Goal: Task Accomplishment & Management: Use online tool/utility

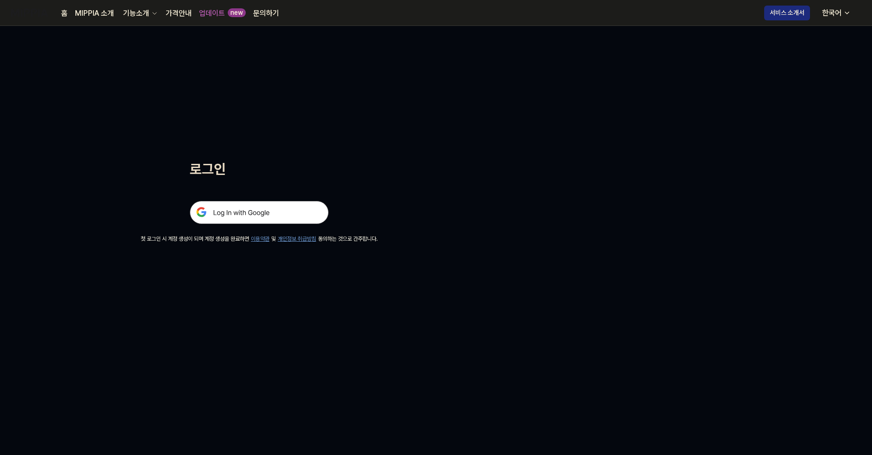
drag, startPoint x: 265, startPoint y: 220, endPoint x: 272, endPoint y: 217, distance: 7.8
click at [265, 220] on img at bounding box center [259, 212] width 139 height 23
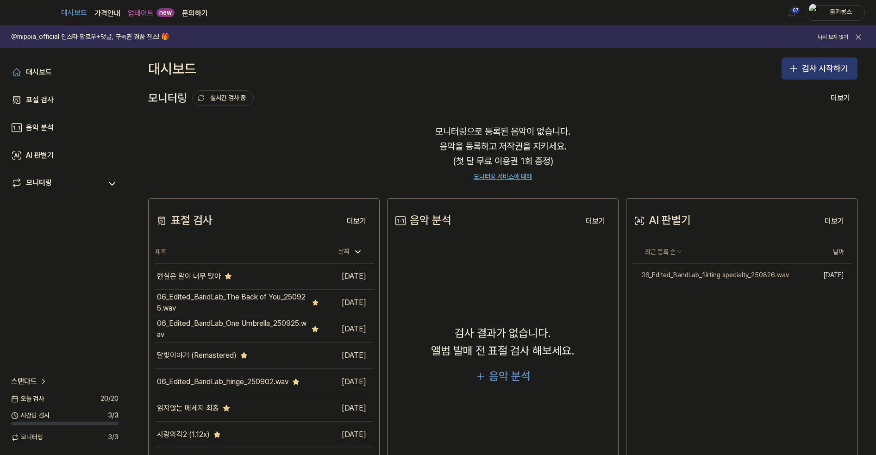
click at [809, 64] on button "검사 시작하기" at bounding box center [819, 68] width 76 height 22
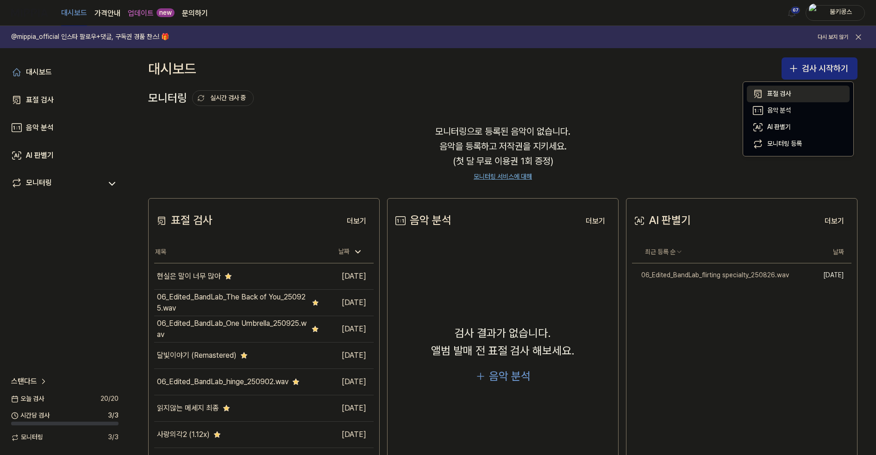
click at [794, 90] on button "표절 검사" at bounding box center [797, 94] width 103 height 17
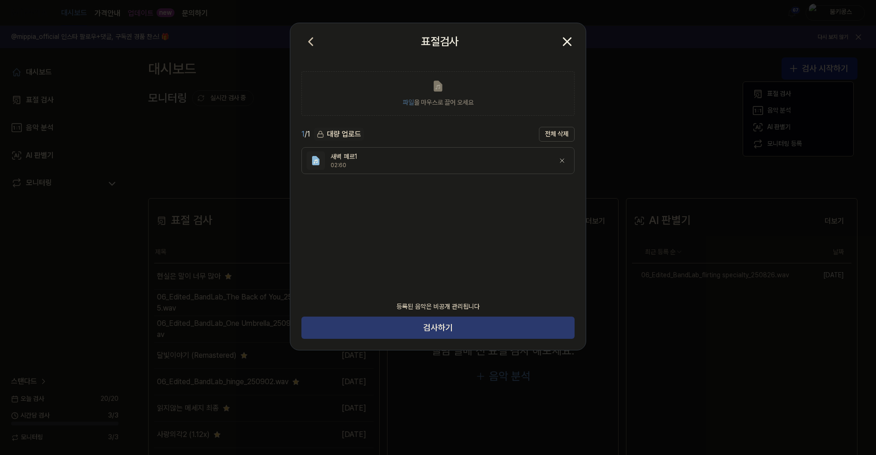
click at [454, 327] on button "검사하기" at bounding box center [437, 328] width 273 height 22
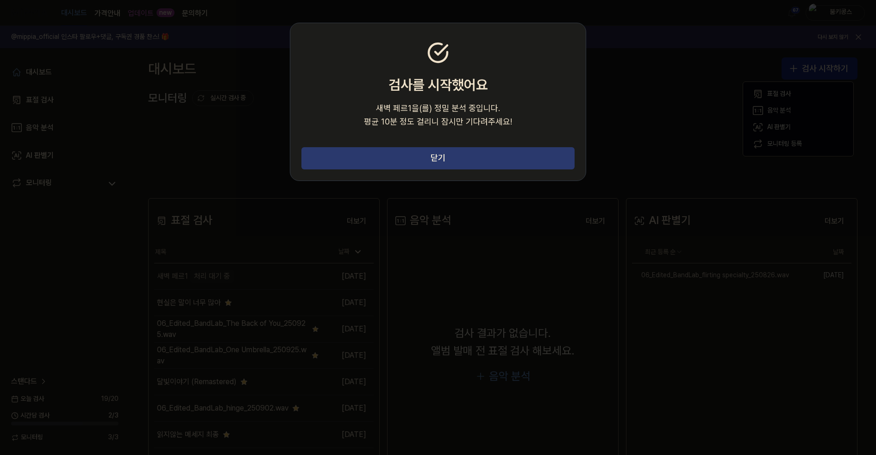
click at [453, 156] on button "닫기" at bounding box center [437, 158] width 273 height 22
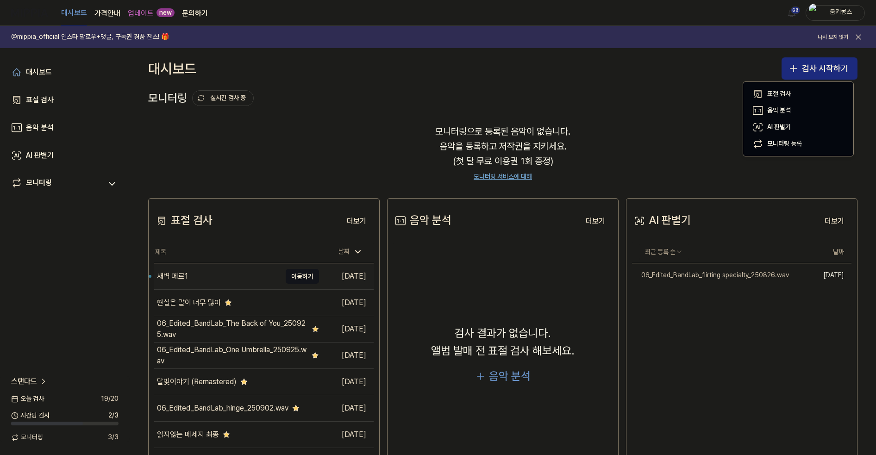
click at [218, 275] on div "새벽 페르1" at bounding box center [217, 276] width 127 height 26
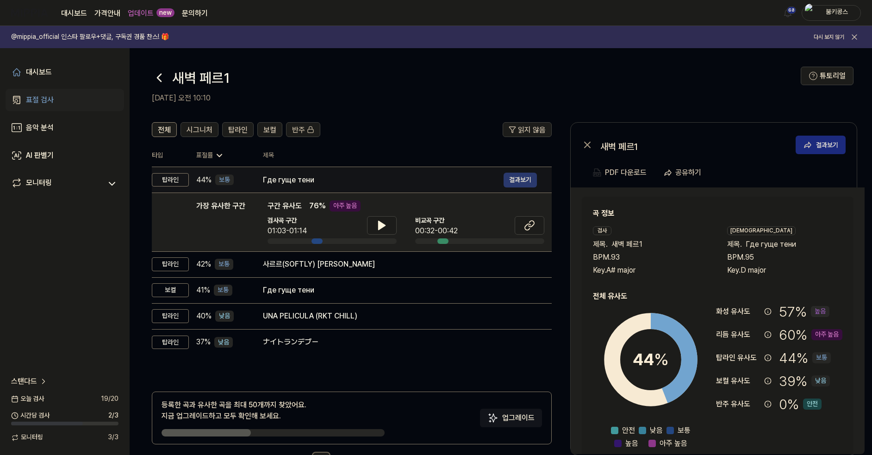
click at [529, 181] on button "결과보기" at bounding box center [519, 180] width 33 height 15
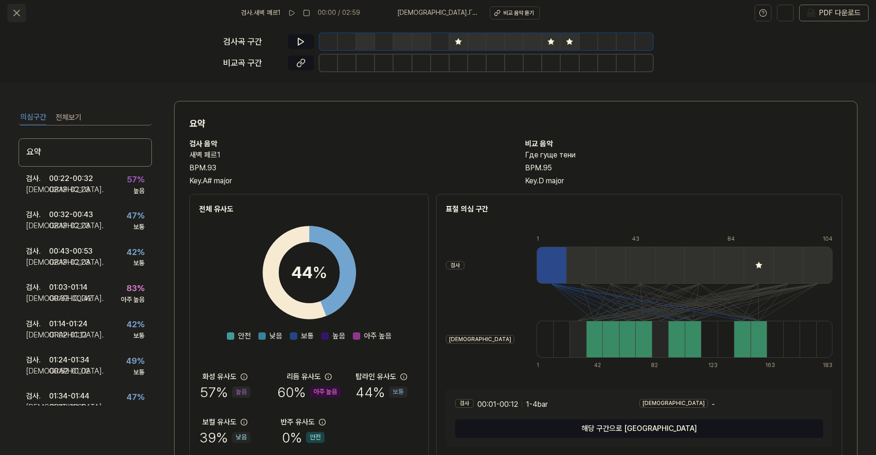
click at [17, 10] on icon at bounding box center [16, 12] width 11 height 11
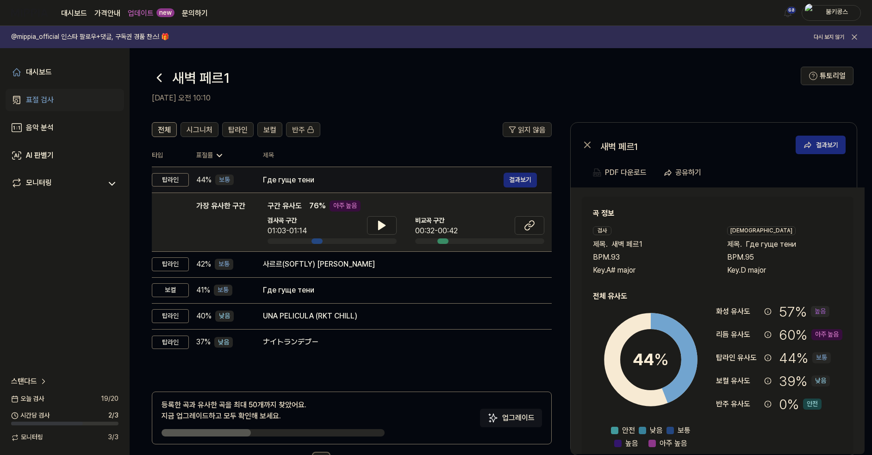
click at [351, 180] on div "Где гуще тени" at bounding box center [383, 179] width 241 height 11
click at [520, 181] on button "결과보기" at bounding box center [519, 180] width 33 height 15
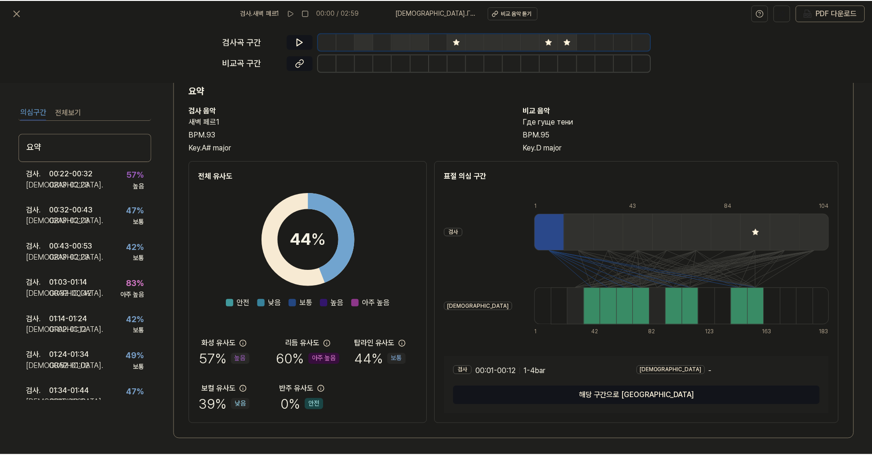
scroll to position [35, 0]
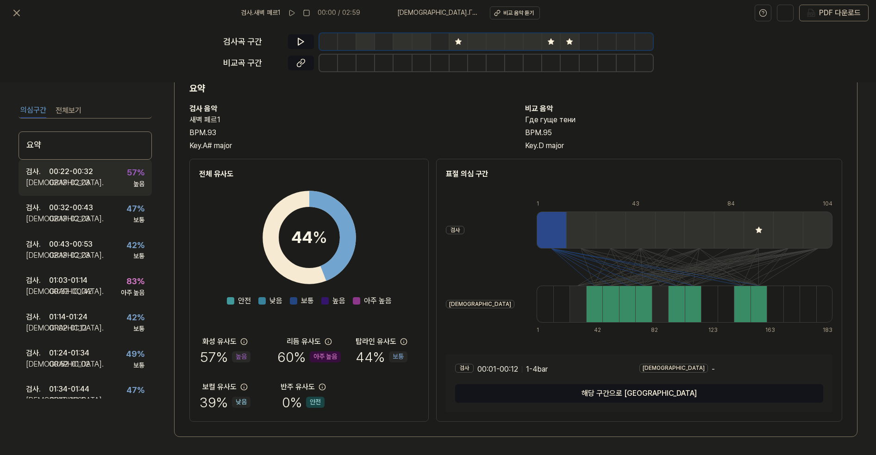
click at [87, 175] on div "00:22 - 00:32" at bounding box center [71, 171] width 44 height 11
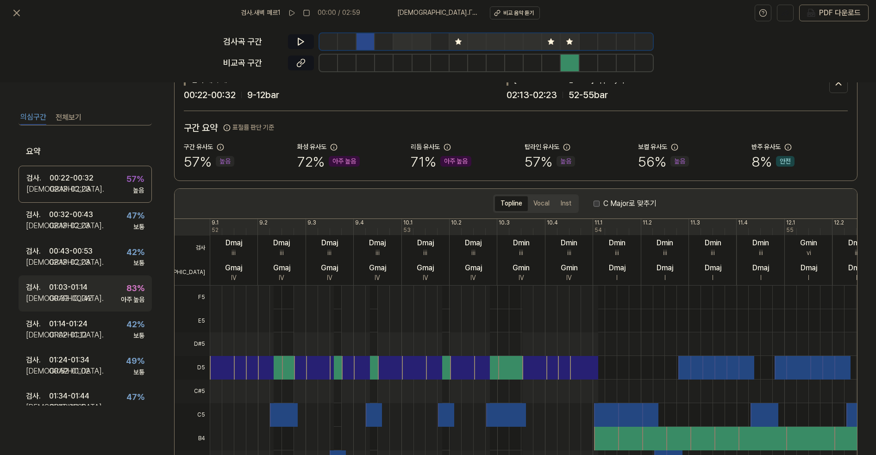
click at [80, 290] on div "01:03 - 01:14" at bounding box center [68, 287] width 38 height 11
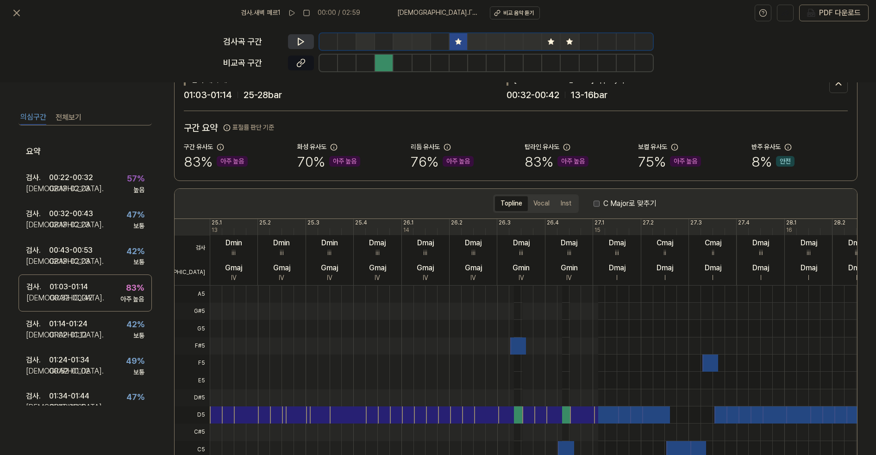
click at [295, 38] on button at bounding box center [301, 41] width 26 height 15
click at [302, 39] on icon at bounding box center [302, 41] width 1 height 6
click at [300, 61] on icon at bounding box center [300, 62] width 9 height 9
click at [18, 18] on icon at bounding box center [16, 12] width 11 height 11
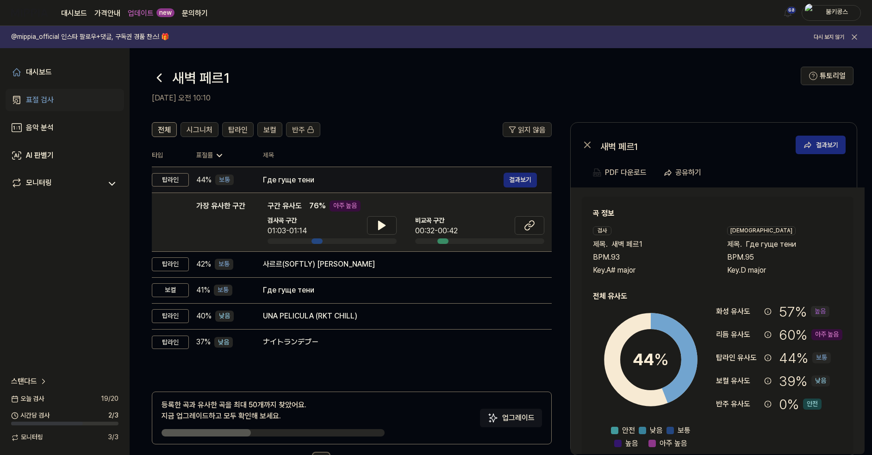
click at [335, 177] on div "Где гуще тени" at bounding box center [383, 179] width 241 height 11
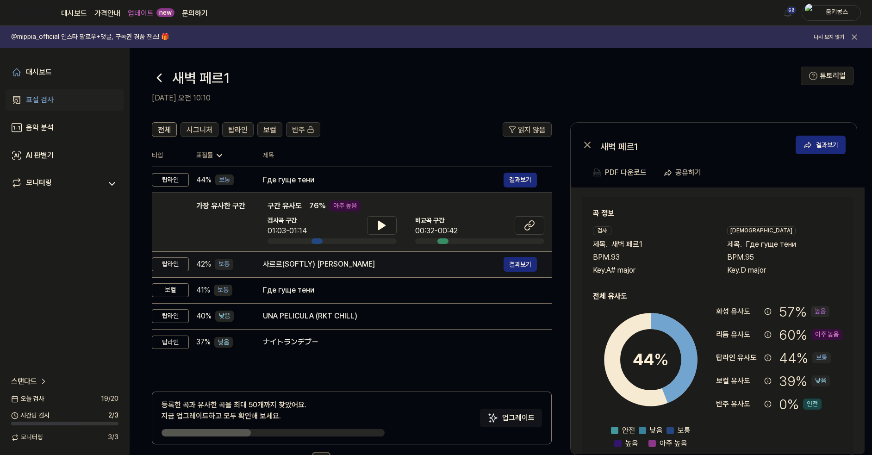
click at [348, 268] on div "사르르(SOFTLY) [PERSON_NAME]" at bounding box center [383, 264] width 241 height 11
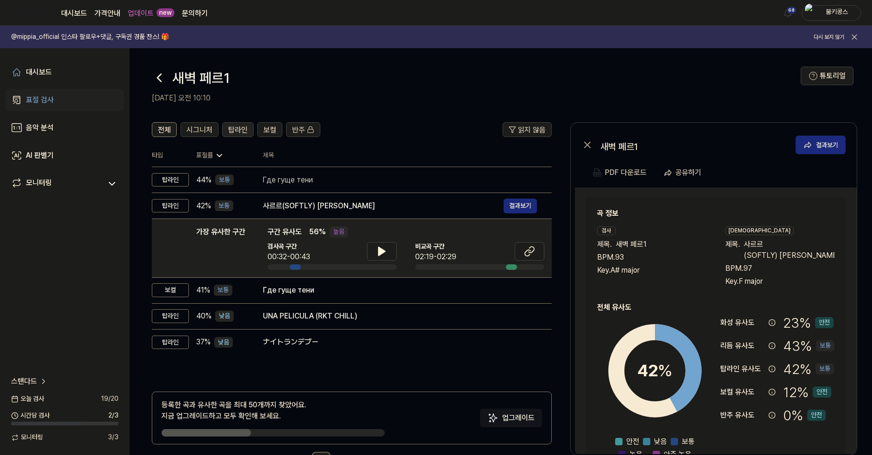
click at [243, 128] on span "탑라인" at bounding box center [237, 129] width 19 height 11
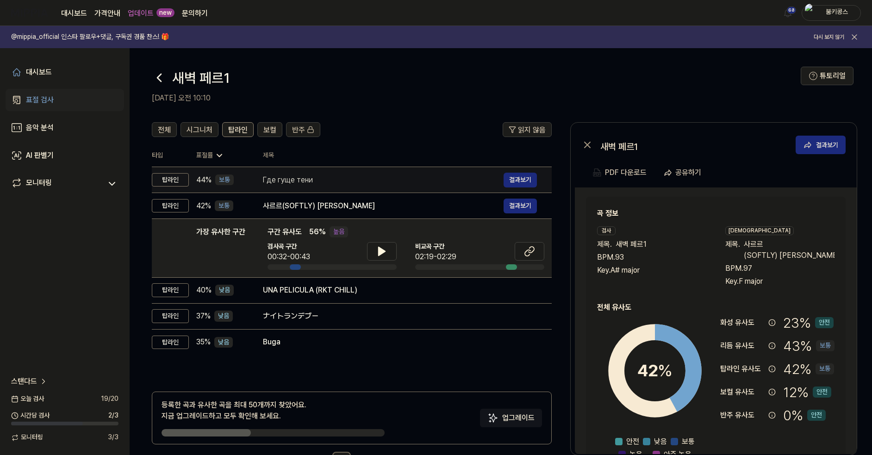
click at [329, 184] on div "Где гуще тени" at bounding box center [383, 179] width 241 height 11
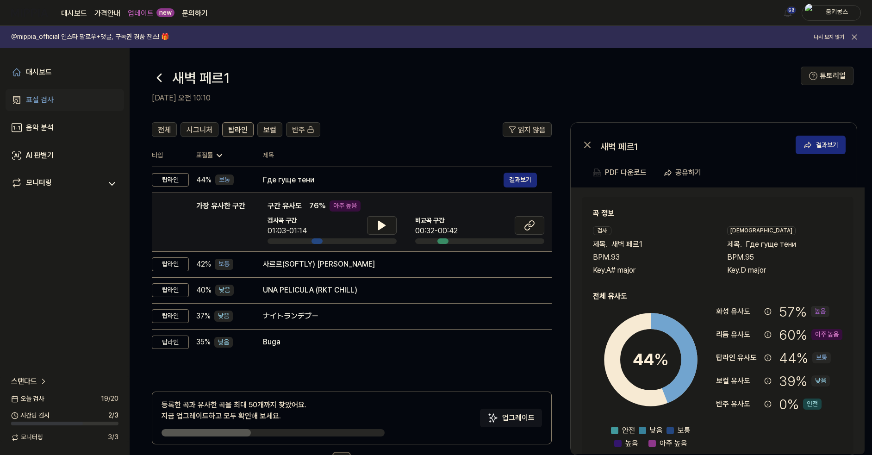
click at [316, 250] on td "가장 유사한 구간 가장 유사한 구간 구간 유사도 76 % 아주 높음 검사곡 구간 01:03-01:14 [GEOGRAPHIC_DATA] 구간 0…" at bounding box center [352, 222] width 400 height 59
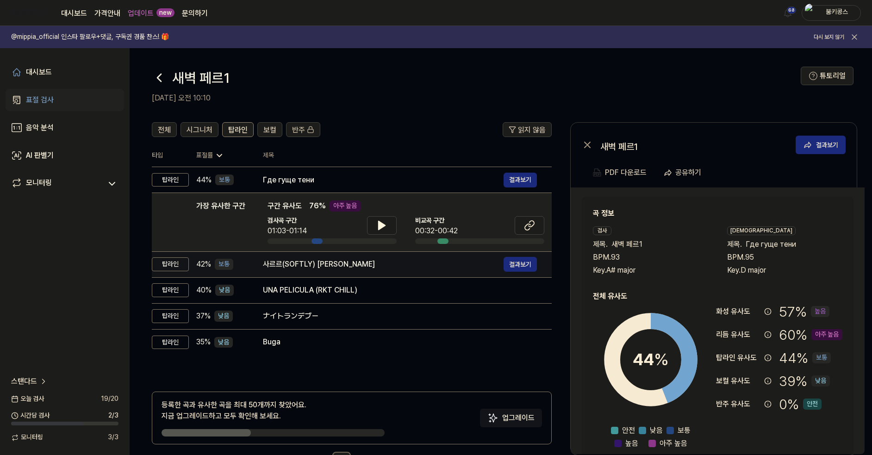
click at [327, 261] on div "사르르(SOFTLY) [PERSON_NAME]" at bounding box center [383, 264] width 241 height 11
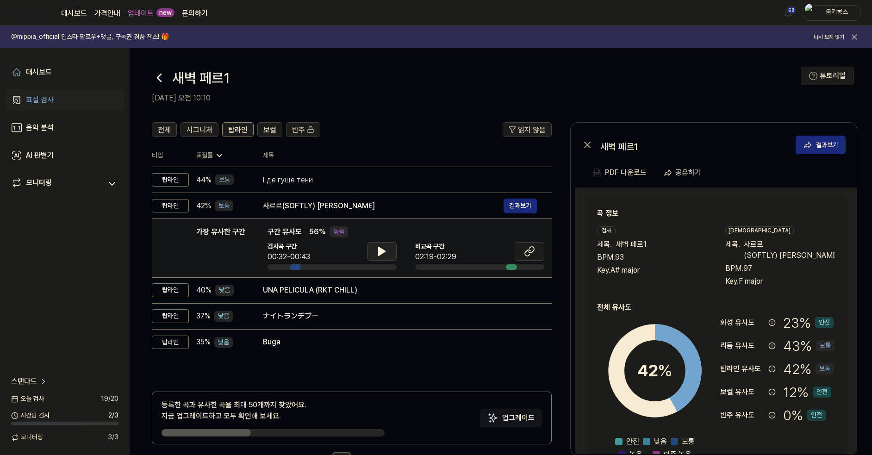
click at [376, 251] on icon at bounding box center [381, 251] width 11 height 11
click at [381, 251] on icon at bounding box center [381, 251] width 11 height 11
click at [535, 253] on button at bounding box center [530, 251] width 30 height 19
